Goal: Task Accomplishment & Management: Use online tool/utility

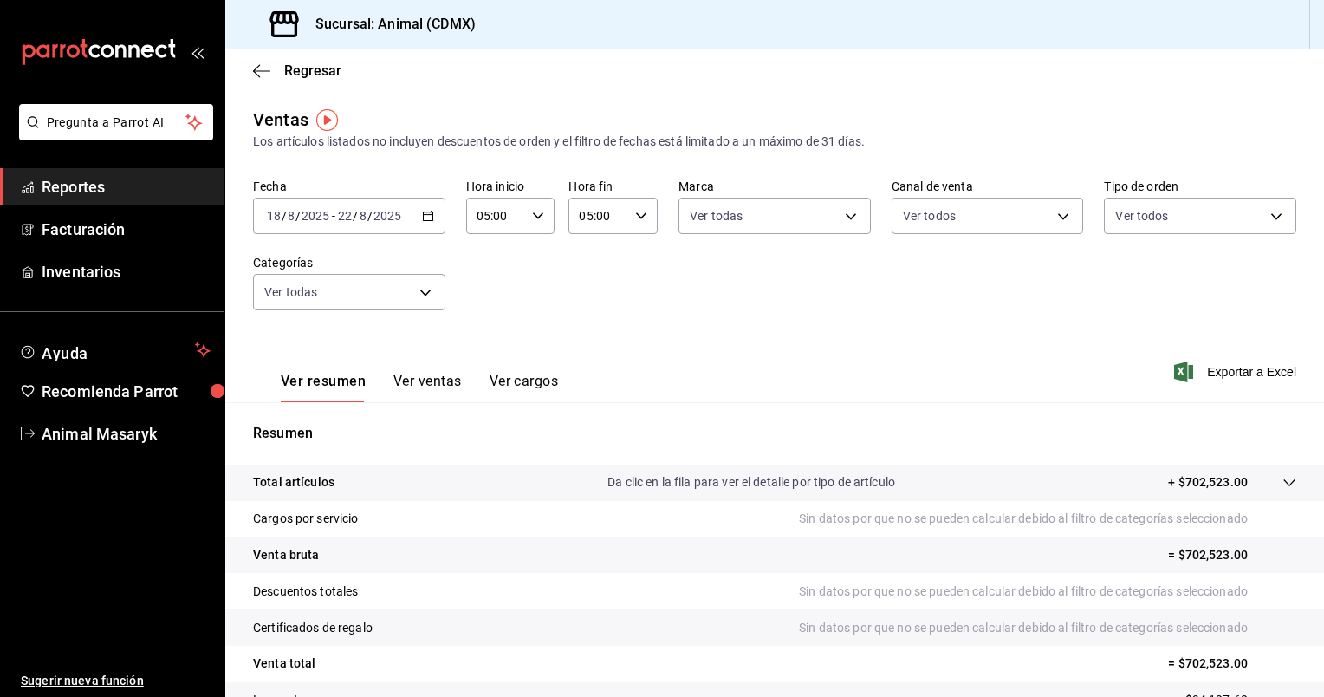
click at [730, 328] on div "Fecha [DATE] [DATE] - [DATE] [DATE] Hora inicio 05:00 Hora inicio Hora fin 05:0…" at bounding box center [774, 255] width 1043 height 153
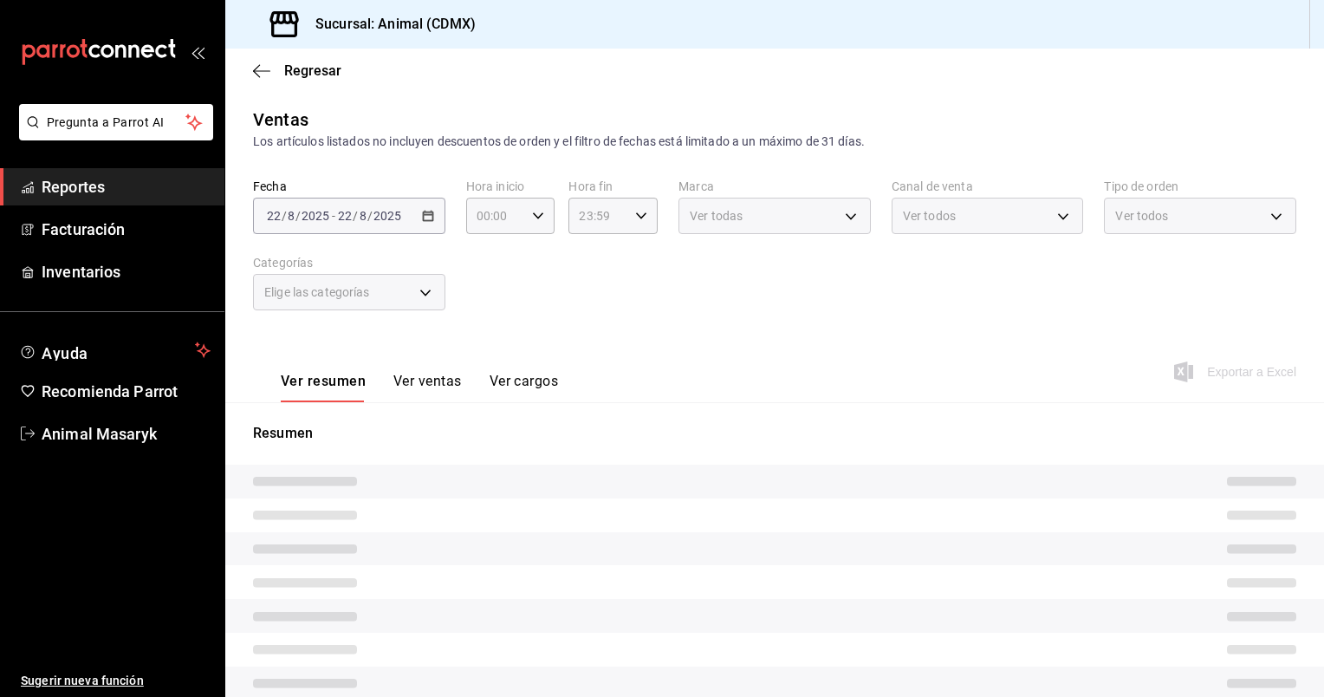
type input "05:00"
type input "281688af-6220-48ae-86b9-ca5e6f63eb3e,2ffeebaa-176c-4024-95f8-553ffecca8da,37769…"
type input "cb0f6aec-1481-4e37-861c-bab9b3a65b14"
type input "PARROT,UBER_EATS,RAPPI,DIDI_FOOD,ONLINE"
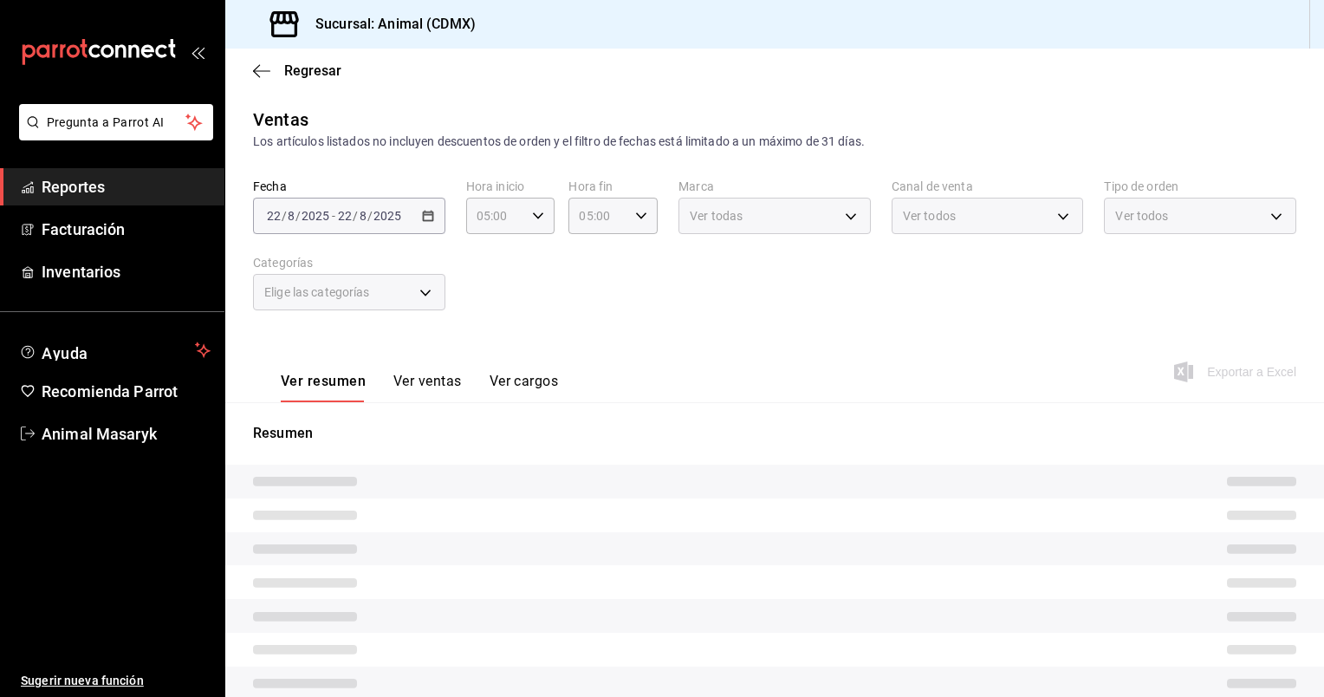
type input "ad44a823-99d3-4372-a913-4cf57f2a9ac0,b8ee5ff1-85c8-4a81-aa51-555e6c8ba0c6,EXTER…"
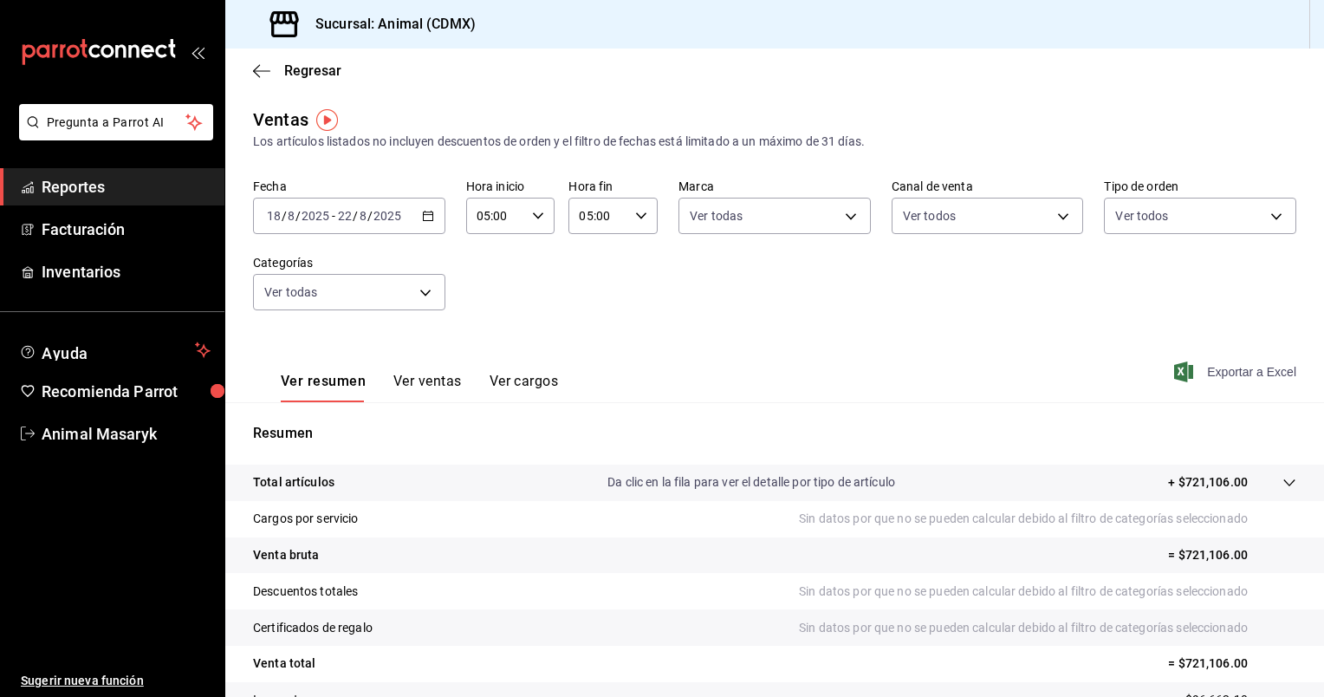
click at [1241, 365] on span "Exportar a Excel" at bounding box center [1237, 371] width 119 height 21
